Goal: Task Accomplishment & Management: Use online tool/utility

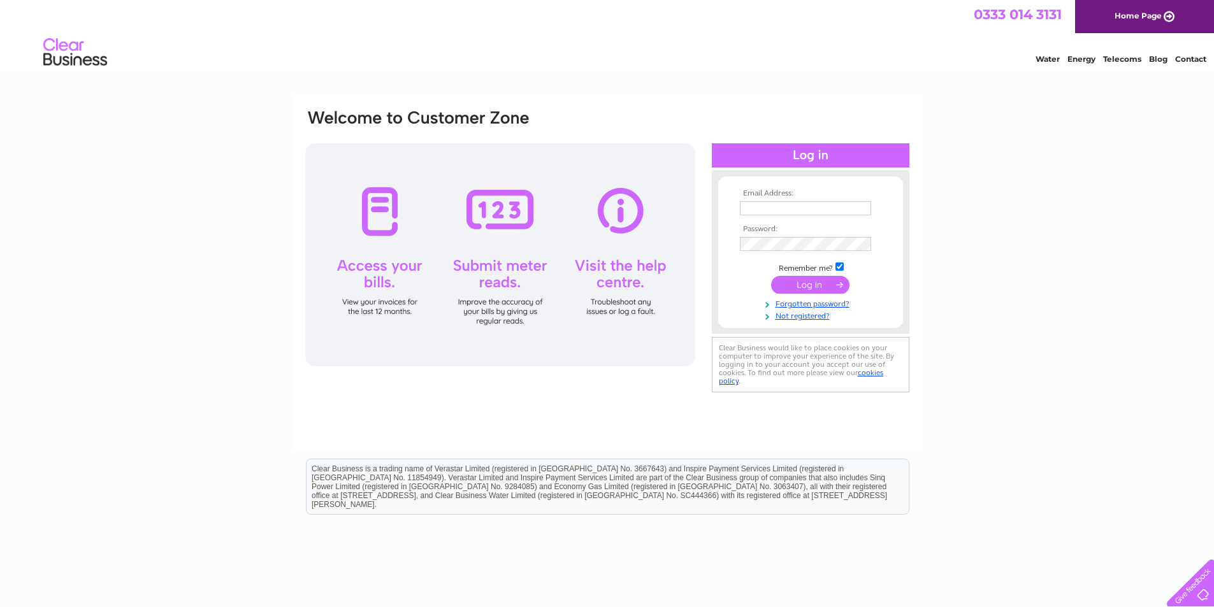
type input "[EMAIL_ADDRESS][DOMAIN_NAME]"
click at [812, 285] on input "submit" at bounding box center [810, 285] width 78 height 18
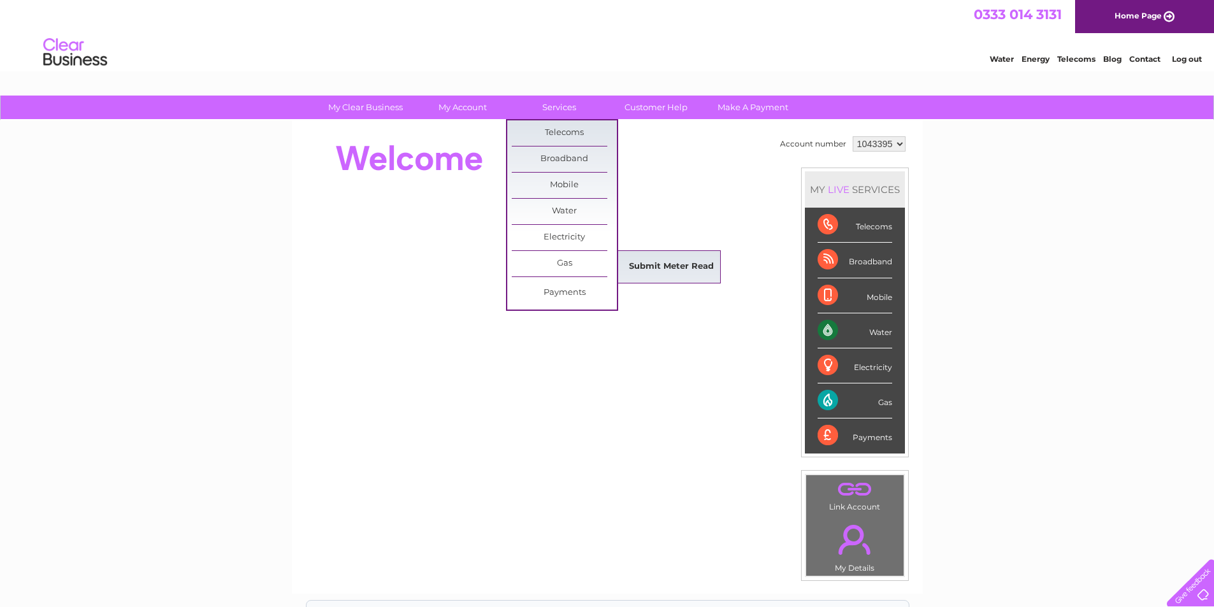
click at [683, 269] on link "Submit Meter Read" at bounding box center [671, 266] width 105 height 25
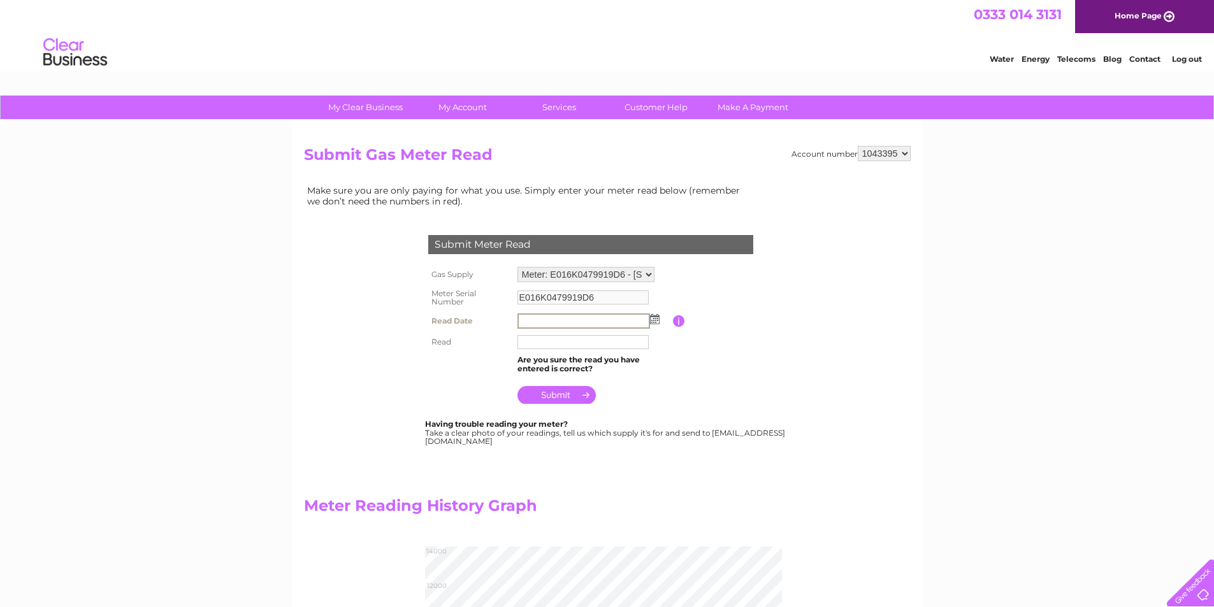
click at [523, 318] on input "text" at bounding box center [583, 321] width 133 height 15
click at [655, 320] on img at bounding box center [654, 319] width 10 height 10
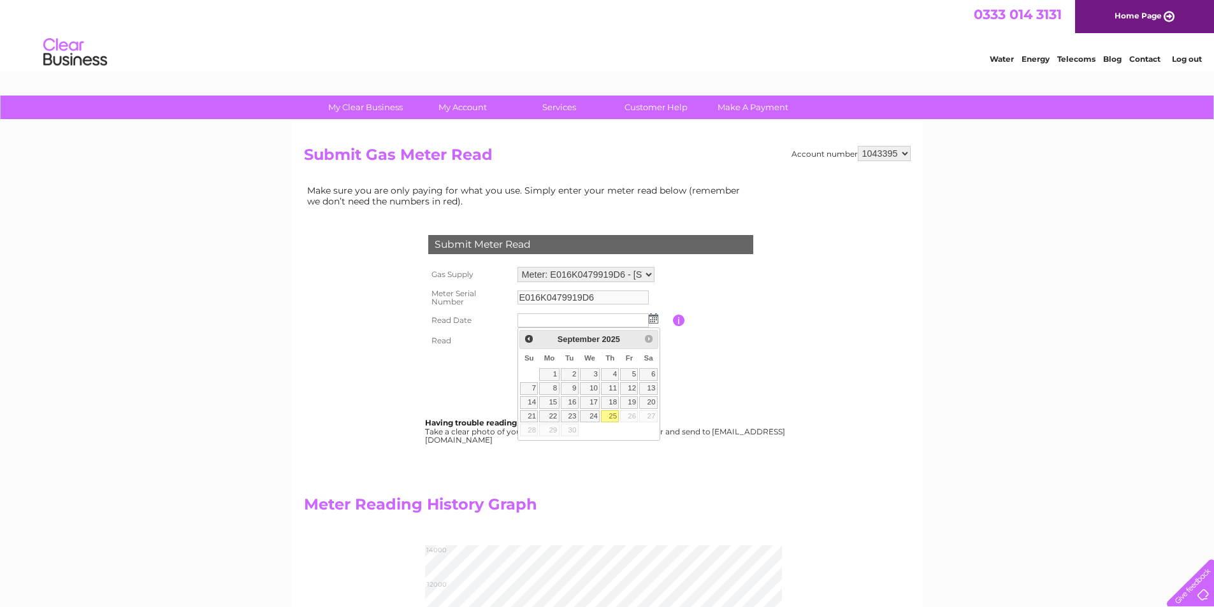
click at [615, 416] on link "25" at bounding box center [610, 416] width 18 height 13
type input "2025/09/25"
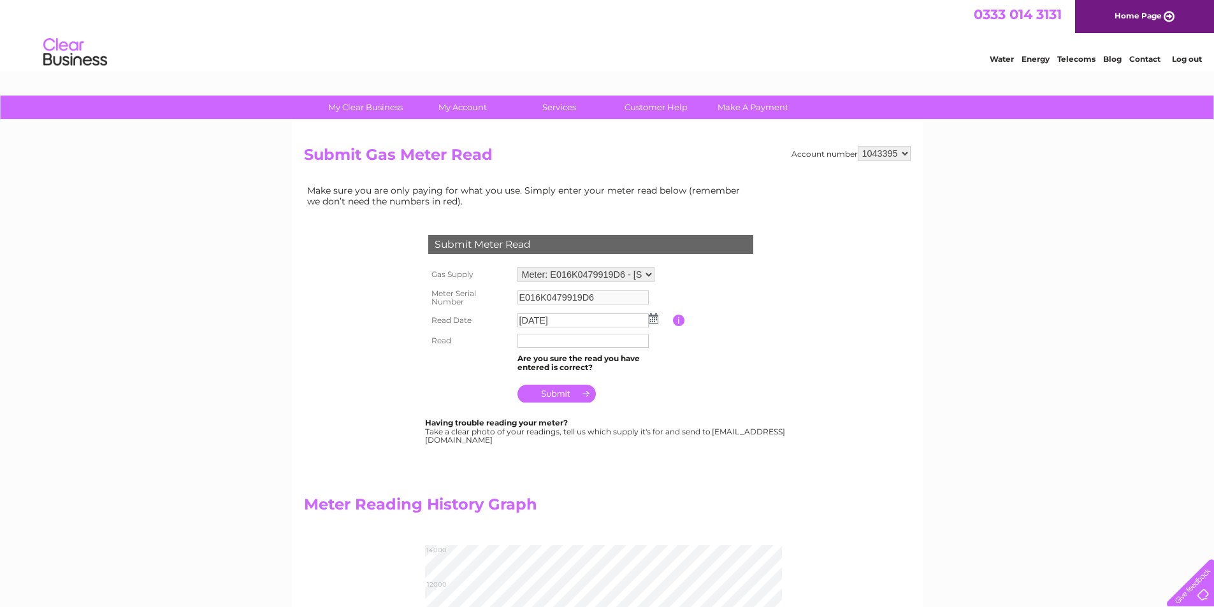
click at [530, 341] on input "text" at bounding box center [582, 341] width 131 height 14
click at [530, 341] on input "text" at bounding box center [583, 341] width 133 height 15
type input "012021"
click at [561, 392] on input "submit" at bounding box center [556, 394] width 78 height 18
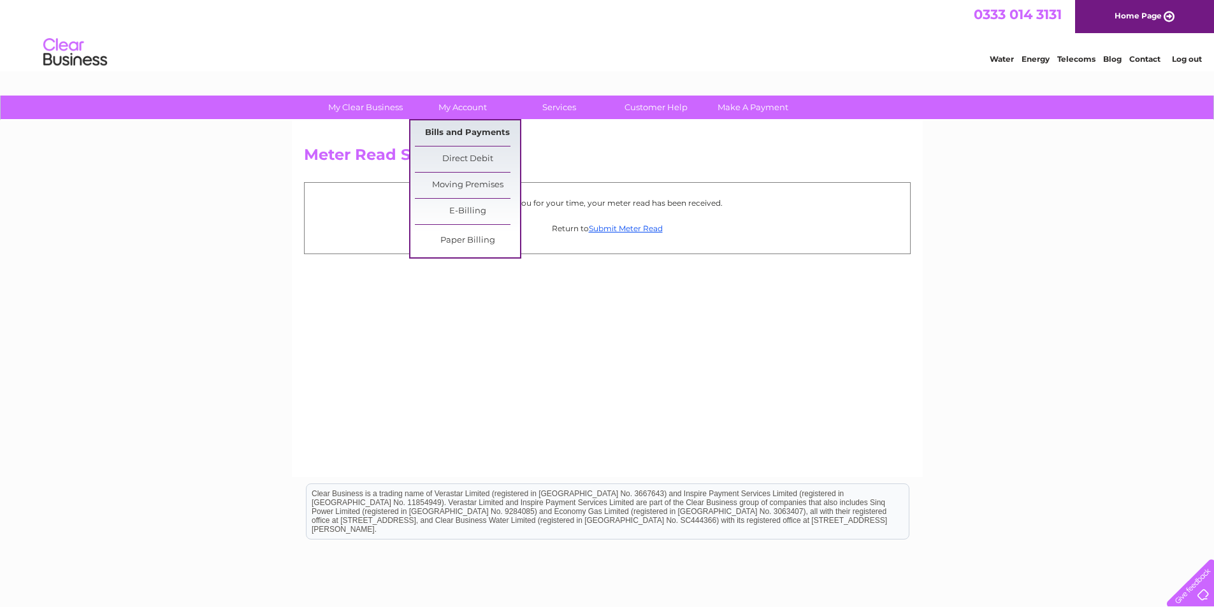
click at [468, 126] on link "Bills and Payments" at bounding box center [467, 132] width 105 height 25
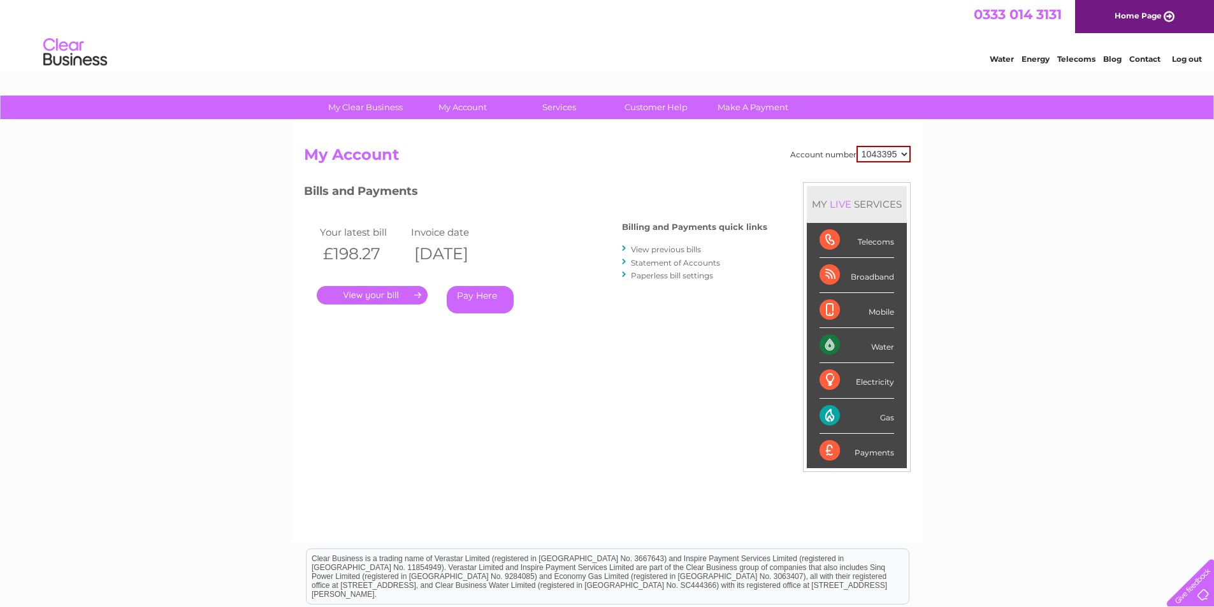
click at [681, 252] on link "View previous bills" at bounding box center [666, 250] width 70 height 10
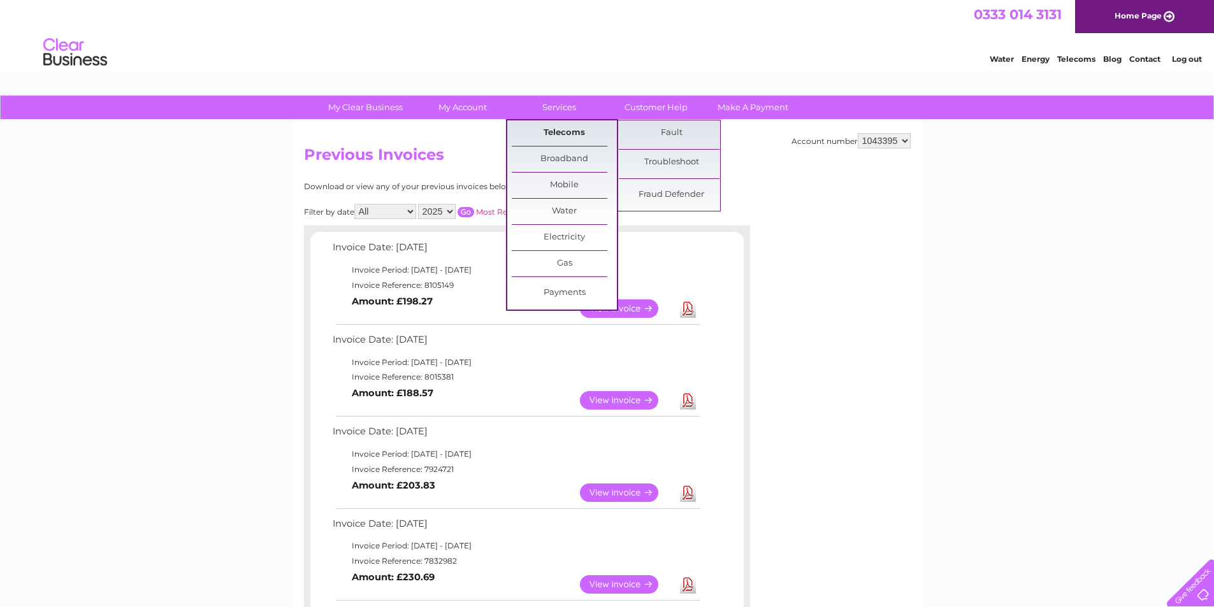
click at [553, 136] on link "Telecoms" at bounding box center [564, 132] width 105 height 25
click at [561, 131] on link "Telecoms" at bounding box center [564, 132] width 105 height 25
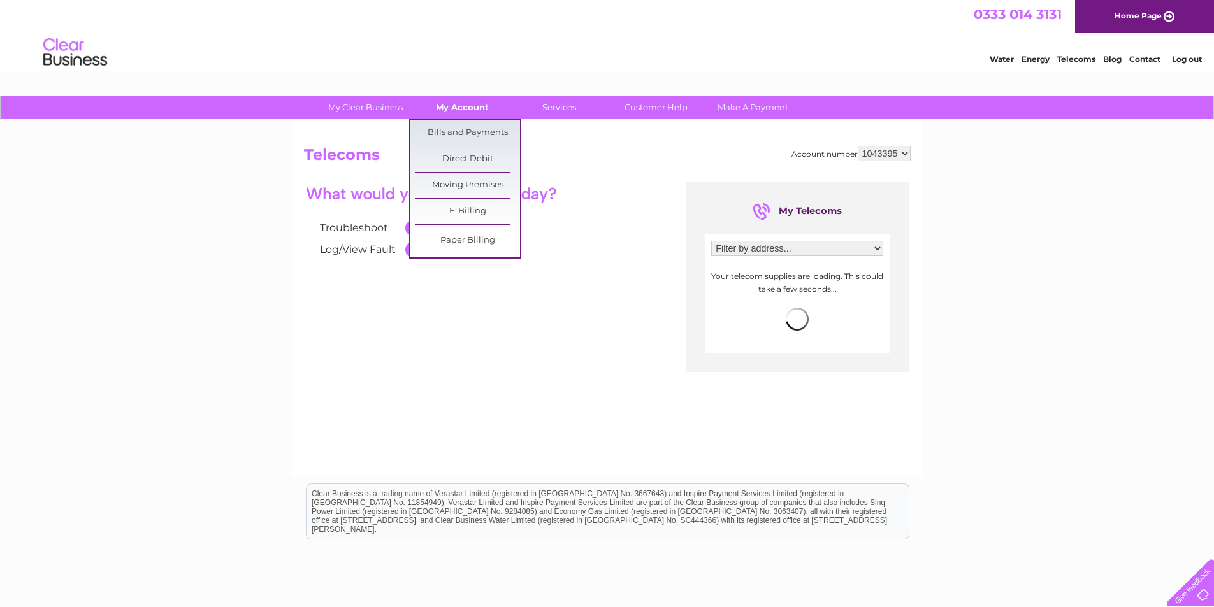
click at [459, 99] on link "My Account" at bounding box center [462, 108] width 105 height 24
click at [458, 130] on link "Bills and Payments" at bounding box center [467, 132] width 105 height 25
click at [458, 133] on link "Bills and Payments" at bounding box center [467, 132] width 105 height 25
click at [451, 134] on link "Bills and Payments" at bounding box center [467, 132] width 105 height 25
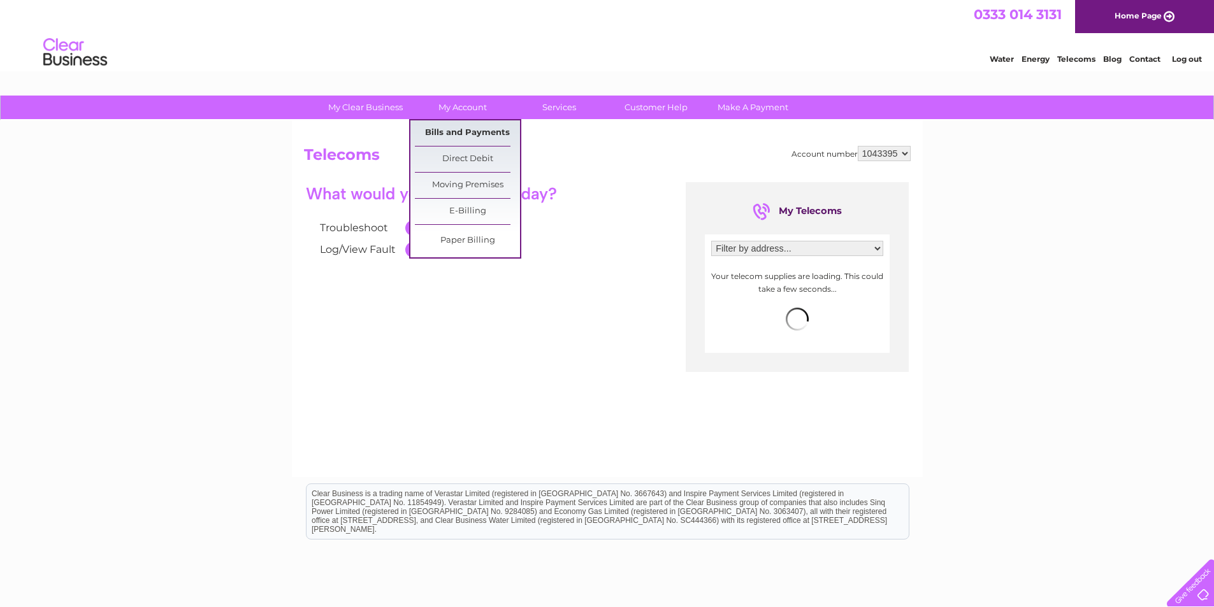
click at [447, 131] on link "Bills and Payments" at bounding box center [467, 132] width 105 height 25
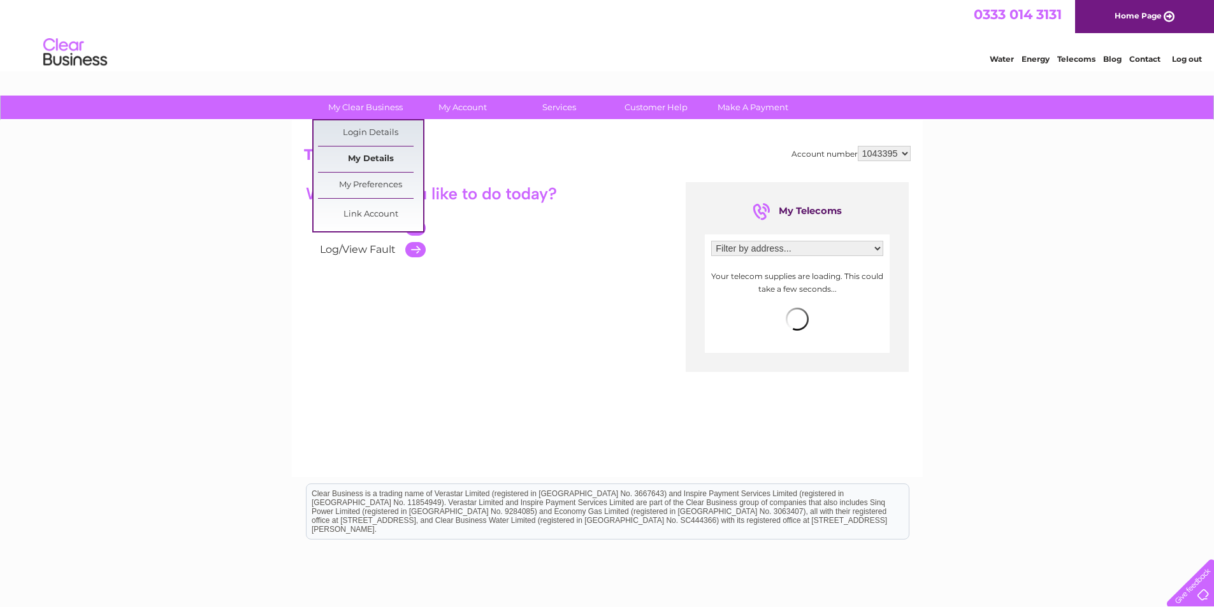
click at [385, 161] on link "My Details" at bounding box center [370, 159] width 105 height 25
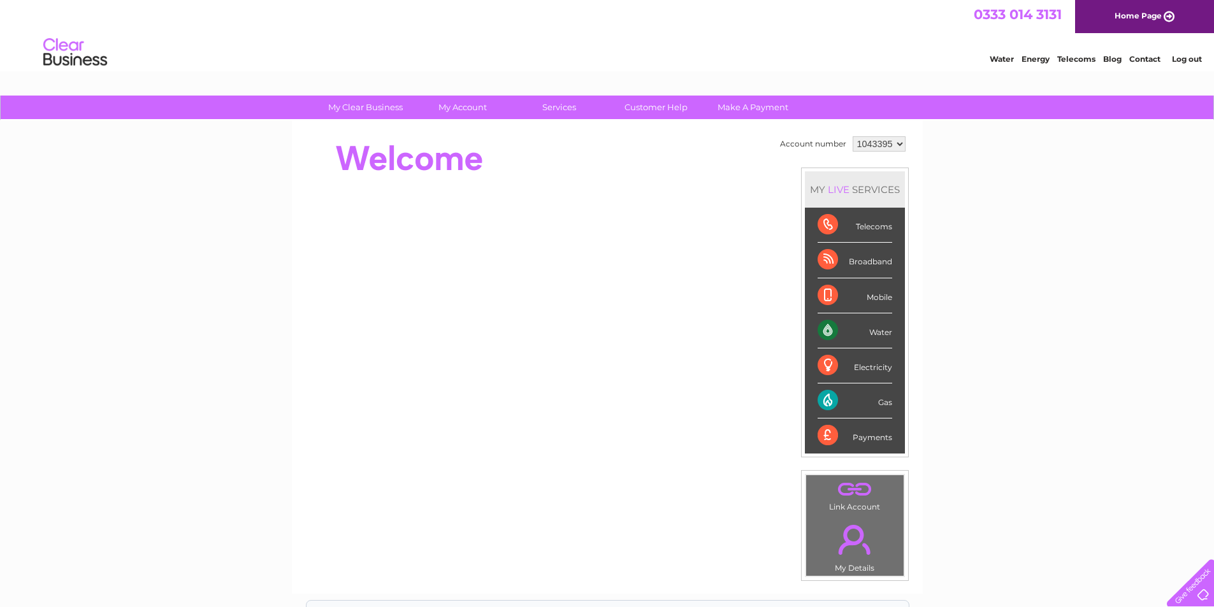
click at [863, 435] on div "Payments" at bounding box center [855, 436] width 75 height 34
click at [1187, 62] on link "Log out" at bounding box center [1187, 59] width 30 height 10
